Goal: Navigation & Orientation: Find specific page/section

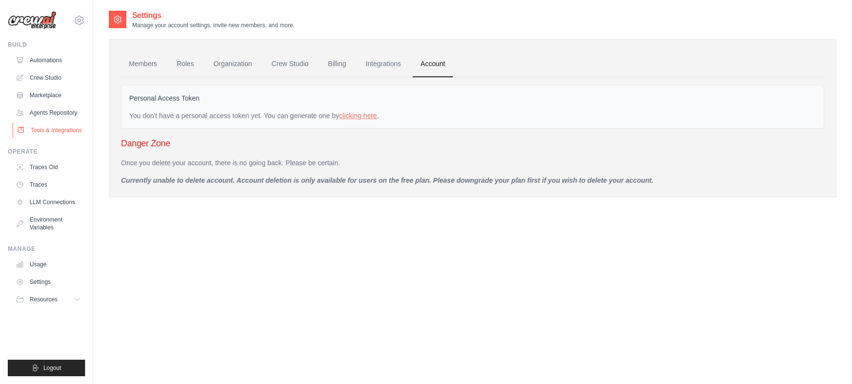
click at [54, 133] on link "Tools & Integrations" at bounding box center [49, 131] width 73 height 16
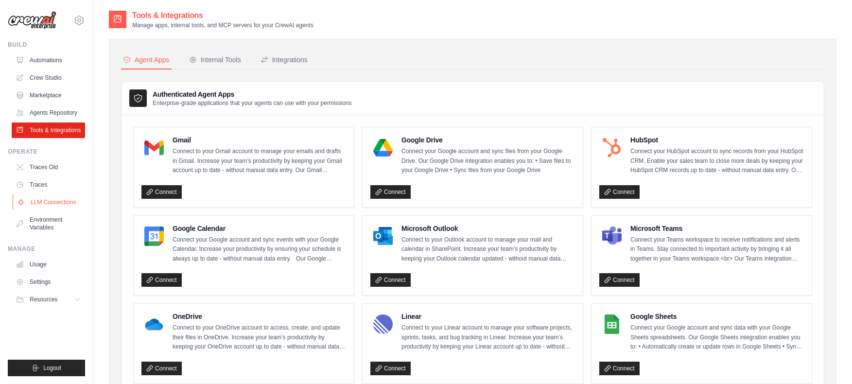
click at [40, 205] on link "LLM Connections" at bounding box center [49, 203] width 73 height 16
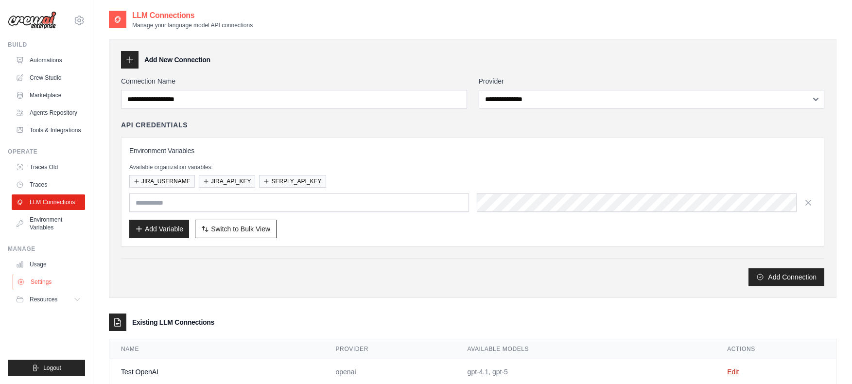
click at [52, 278] on link "Settings" at bounding box center [49, 282] width 73 height 16
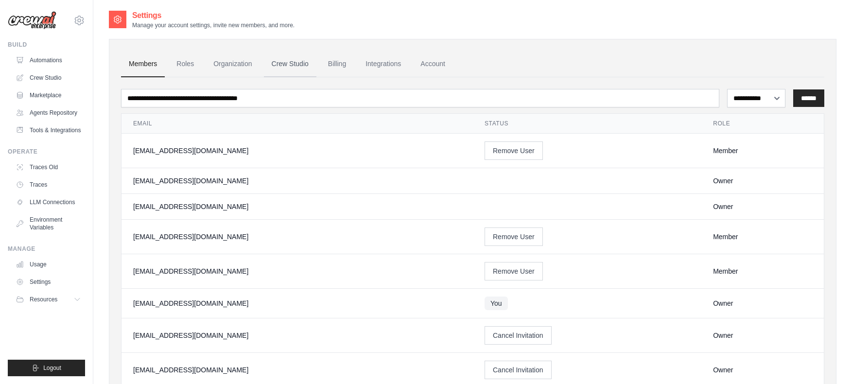
click at [286, 66] on link "Crew Studio" at bounding box center [290, 64] width 53 height 26
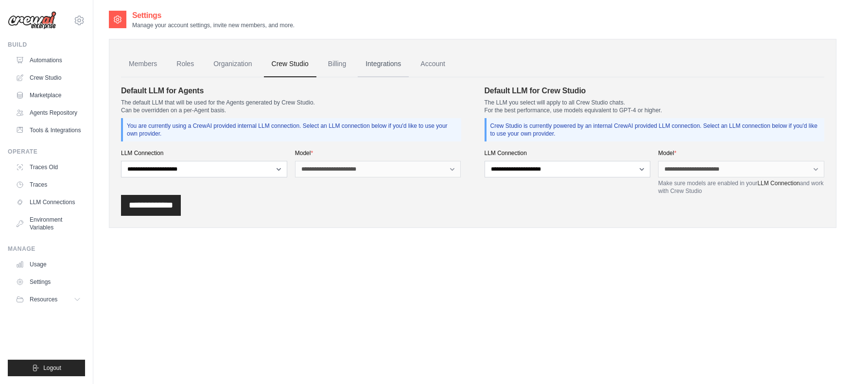
click at [381, 62] on link "Integrations" at bounding box center [383, 64] width 51 height 26
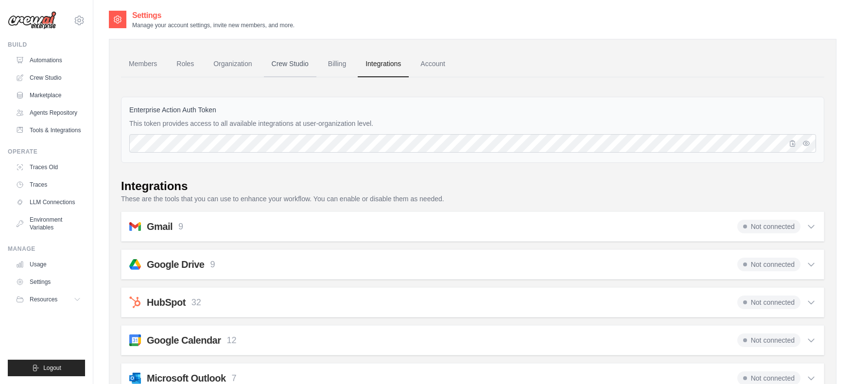
click at [289, 68] on link "Crew Studio" at bounding box center [290, 64] width 53 height 26
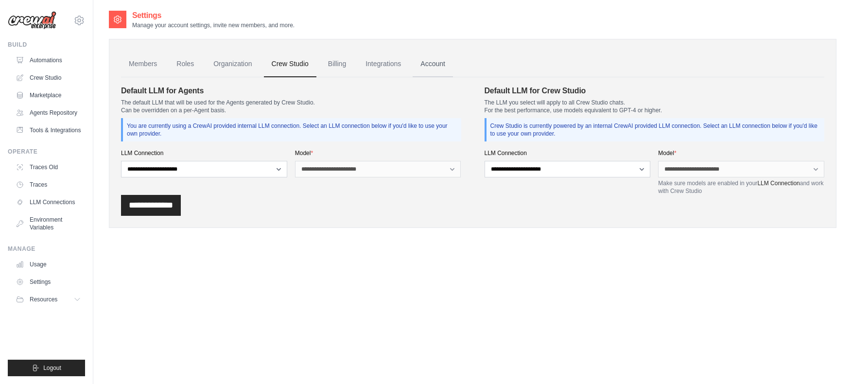
click at [420, 64] on link "Account" at bounding box center [433, 64] width 40 height 26
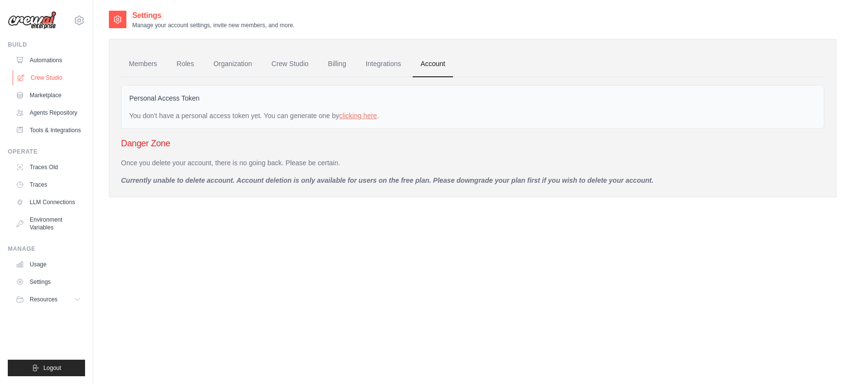
click at [52, 77] on link "Crew Studio" at bounding box center [49, 78] width 73 height 16
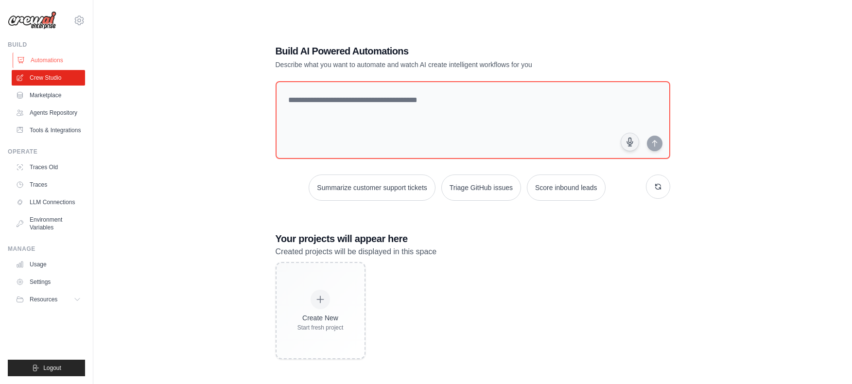
click at [35, 59] on link "Automations" at bounding box center [49, 61] width 73 height 16
